Goal: Information Seeking & Learning: Compare options

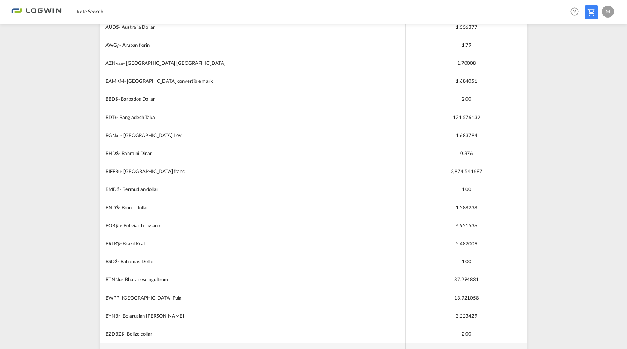
scroll to position [262, 0]
